Goal: Information Seeking & Learning: Learn about a topic

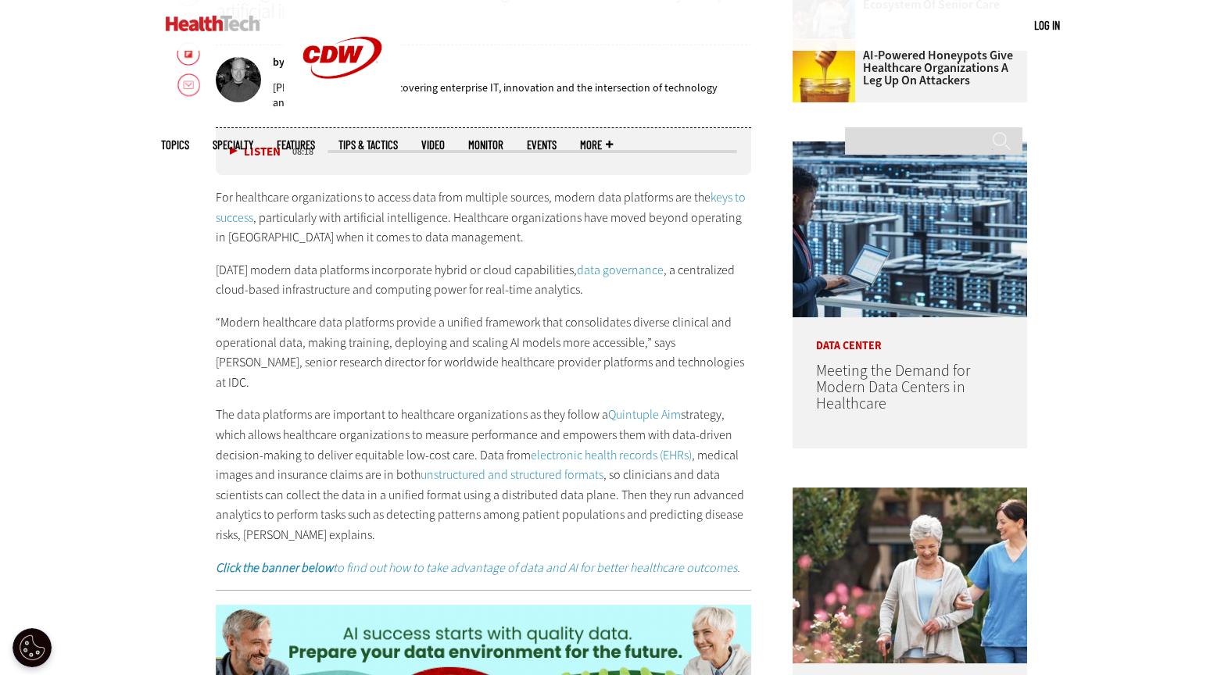
scroll to position [580, 0]
